Goal: Task Accomplishment & Management: Complete application form

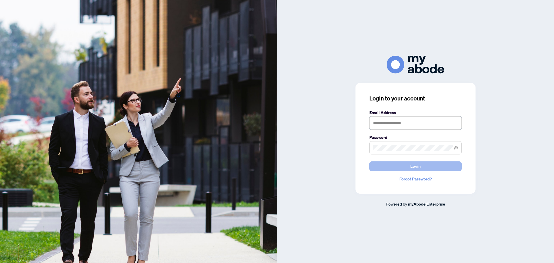
type input "**********"
click at [417, 165] on span "Login" at bounding box center [415, 166] width 10 height 9
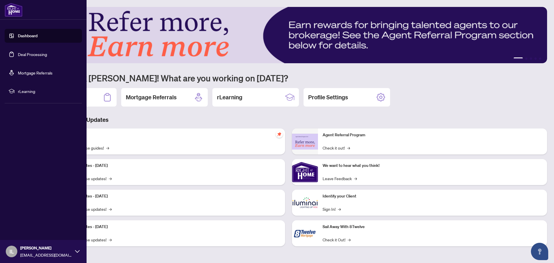
click at [40, 54] on link "Deal Processing" at bounding box center [32, 54] width 29 height 5
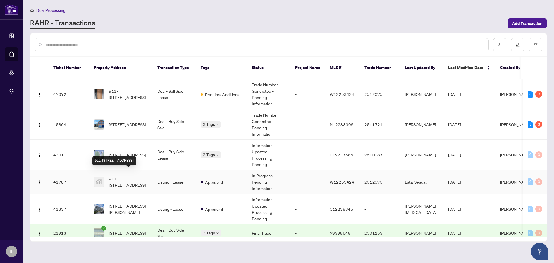
scroll to position [25, 0]
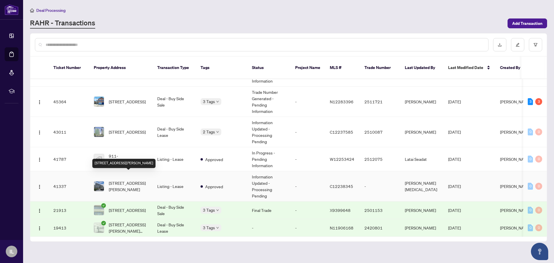
click at [125, 180] on span "[STREET_ADDRESS][PERSON_NAME]" at bounding box center [128, 186] width 39 height 13
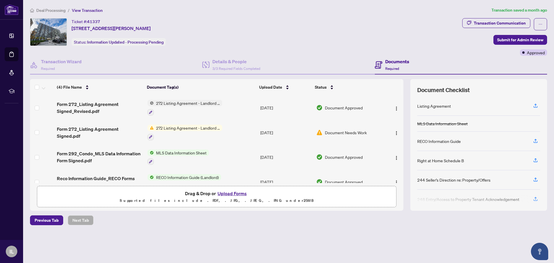
click at [236, 194] on button "Upload Forms" at bounding box center [232, 193] width 33 height 7
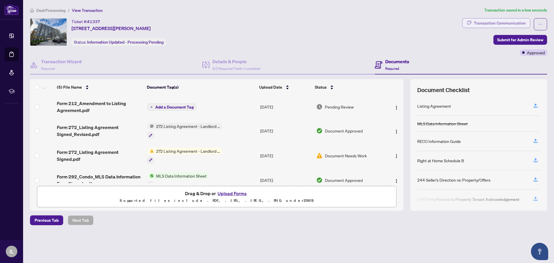
click at [520, 21] on div "Transaction Communication" at bounding box center [500, 22] width 52 height 9
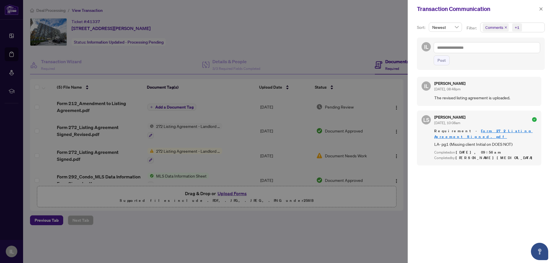
click at [175, 107] on div at bounding box center [277, 131] width 554 height 263
click at [195, 106] on div at bounding box center [277, 131] width 554 height 263
click at [542, 9] on icon "close" at bounding box center [541, 9] width 4 height 4
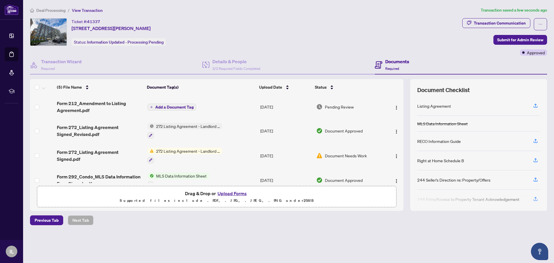
click at [186, 107] on span "Add a Document Tag" at bounding box center [174, 107] width 38 height 4
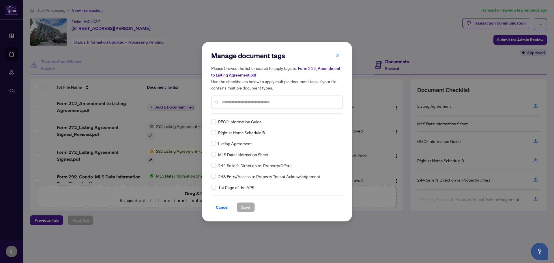
click at [237, 115] on div "Manage document tags Please browse the list or search to apply tags to: Form 21…" at bounding box center [277, 131] width 132 height 161
click at [240, 104] on input "text" at bounding box center [280, 102] width 116 height 6
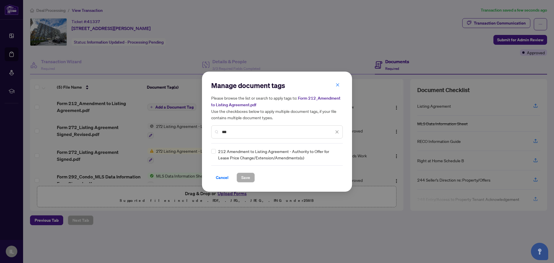
type input "***"
click at [248, 177] on span "Save" at bounding box center [245, 177] width 9 height 9
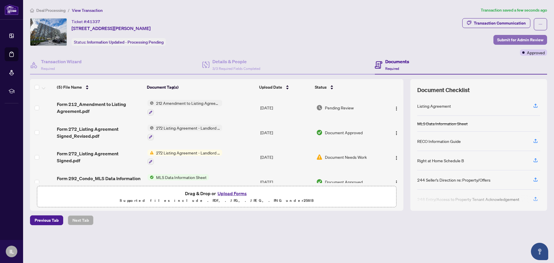
click at [529, 40] on span "Submit for Admin Review" at bounding box center [520, 39] width 46 height 9
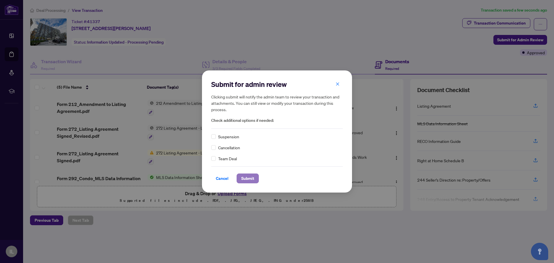
click at [252, 179] on span "Submit" at bounding box center [247, 178] width 13 height 9
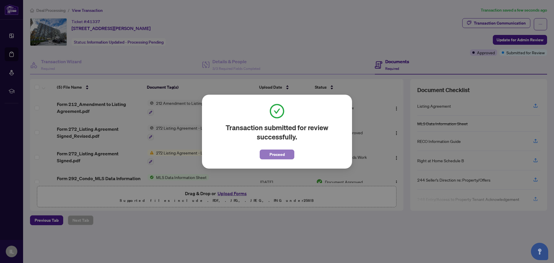
click at [283, 157] on span "Proceed" at bounding box center [276, 154] width 15 height 9
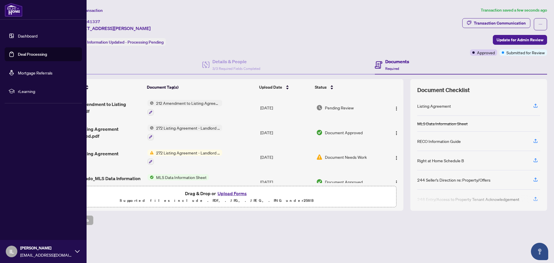
click at [23, 254] on span "ivypsliu@gmail.com" at bounding box center [46, 255] width 52 height 6
click at [29, 215] on span "Logout" at bounding box center [23, 216] width 13 height 9
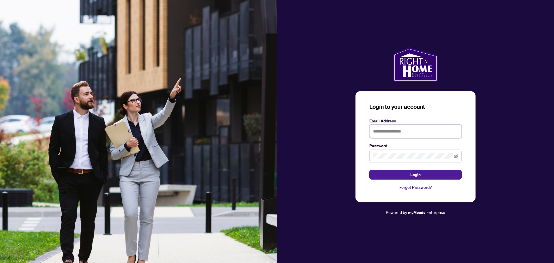
type input "**********"
